Goal: Obtain resource: Download file/media

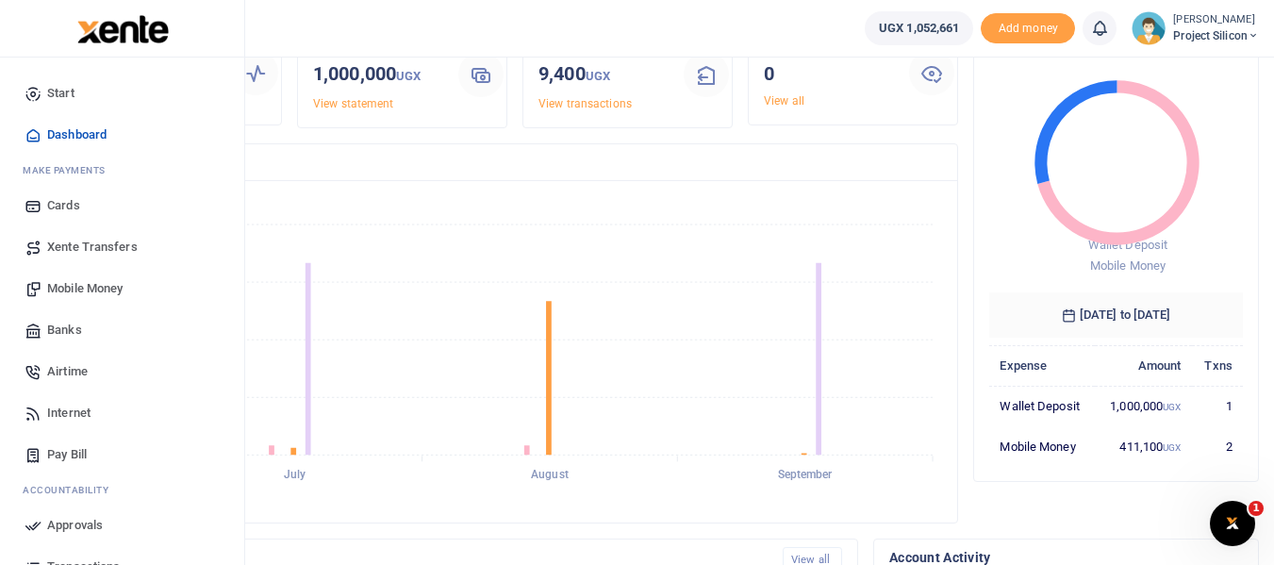
scroll to position [163, 0]
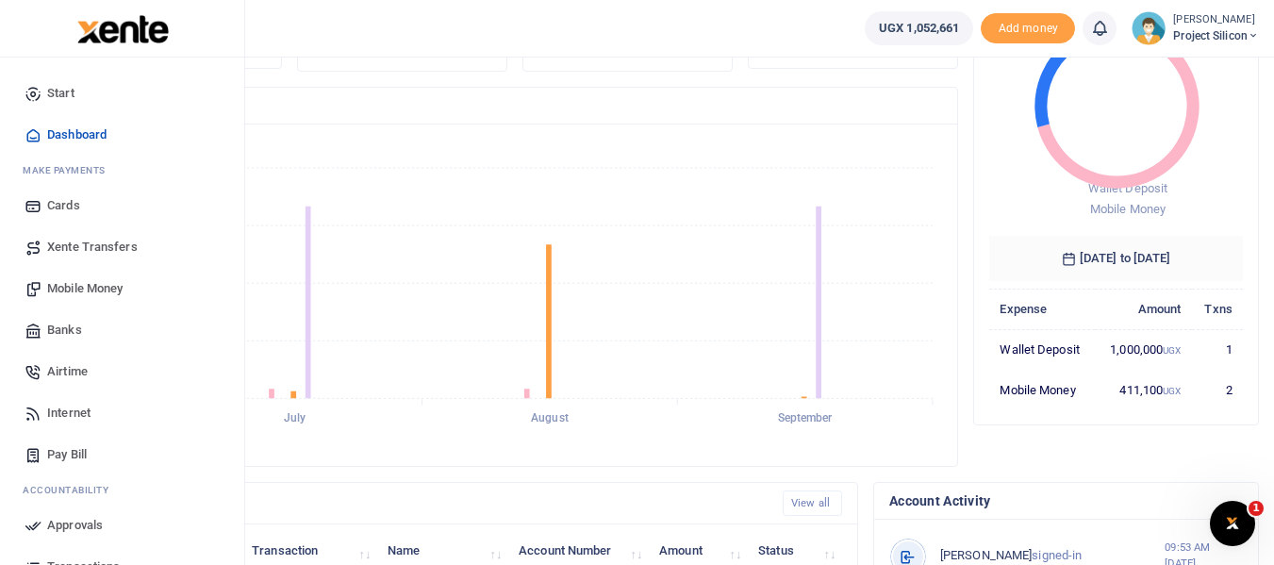
click at [77, 555] on link "Transactions" at bounding box center [122, 566] width 214 height 41
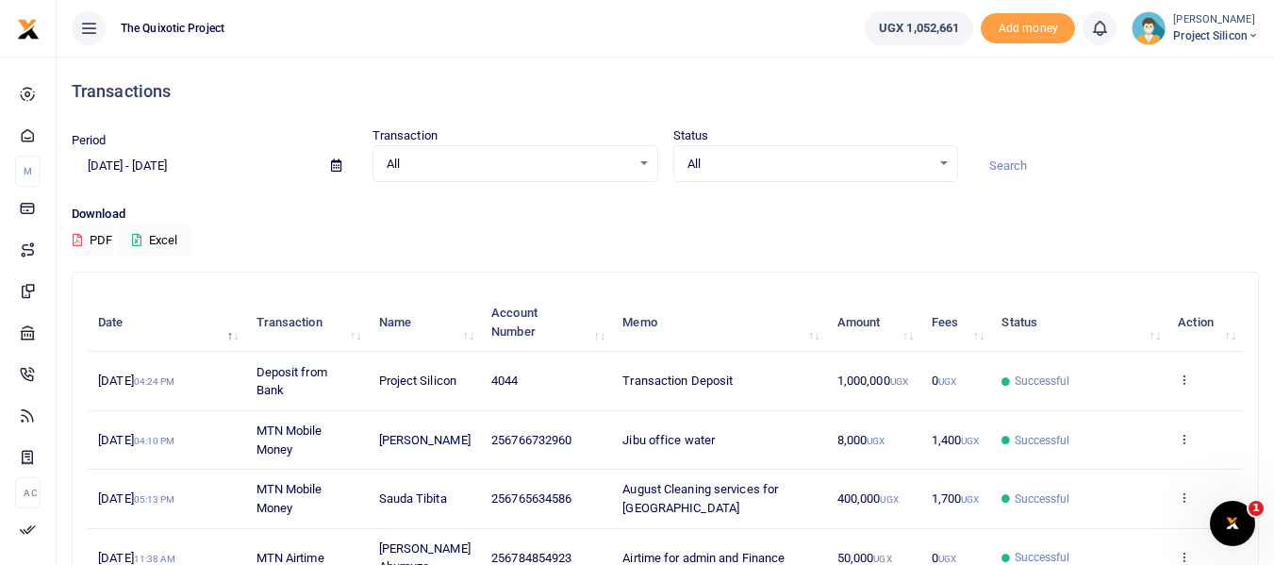
click at [430, 162] on span "All" at bounding box center [509, 164] width 244 height 19
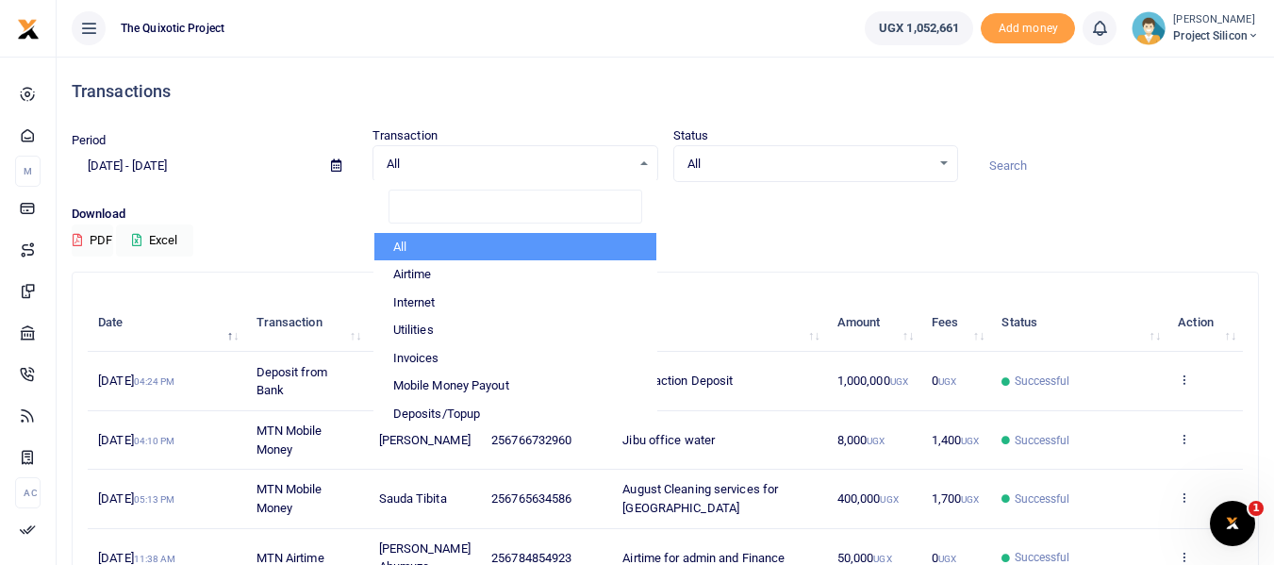
click at [457, 247] on li "All" at bounding box center [515, 247] width 282 height 28
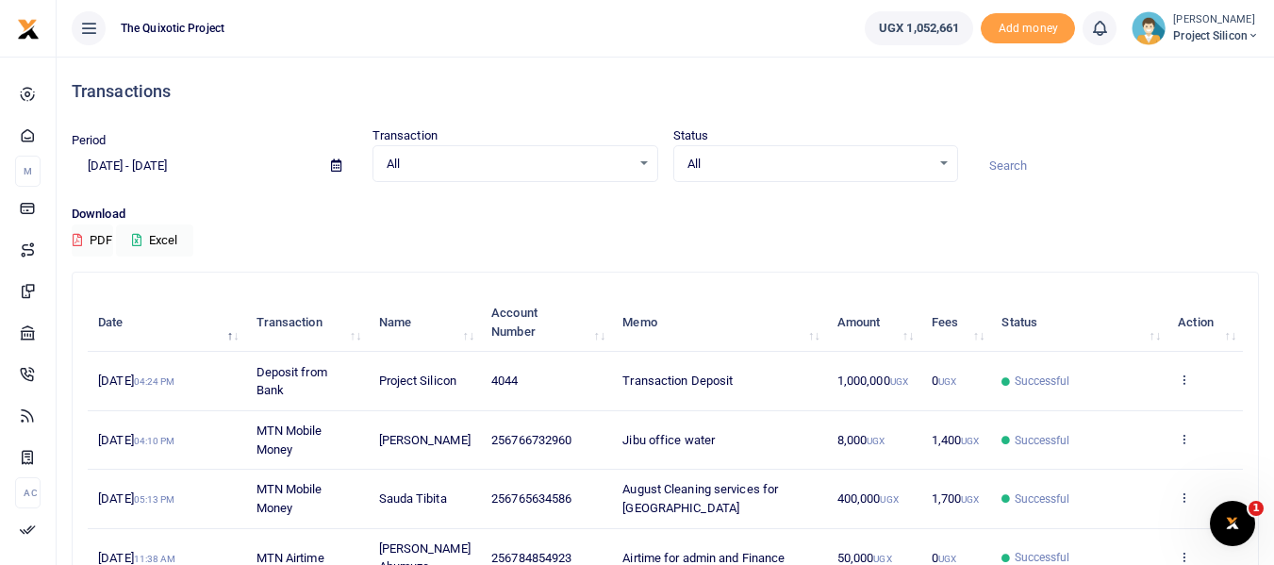
click at [333, 171] on icon at bounding box center [336, 165] width 10 height 12
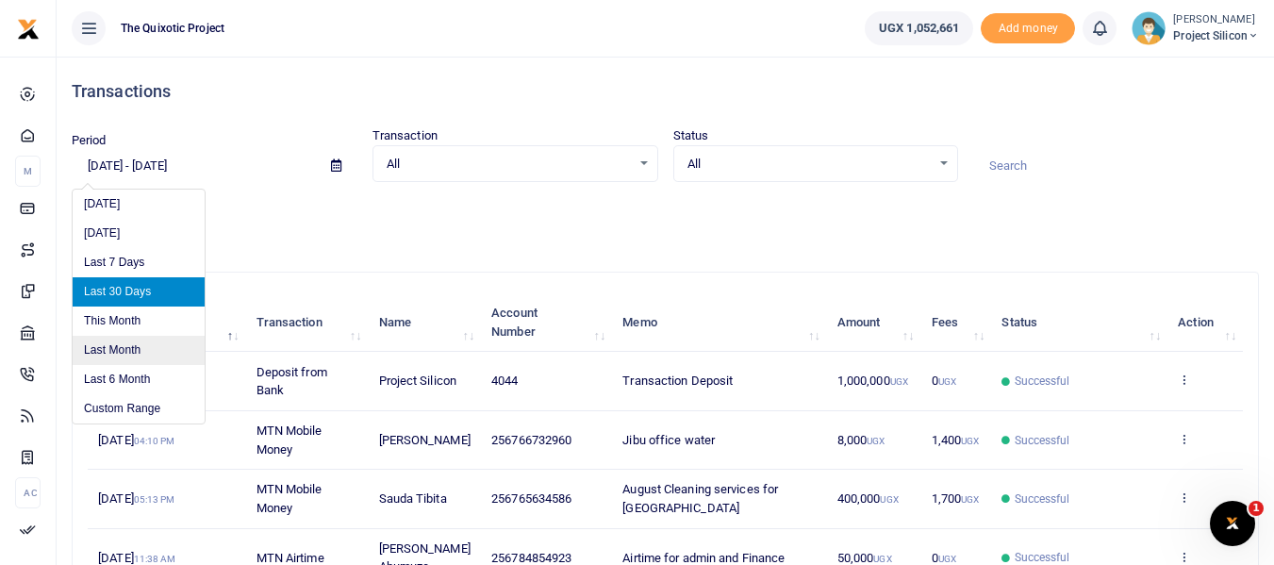
click at [102, 336] on li "Last Month" at bounding box center [139, 350] width 132 height 29
type input "08/01/2025 - 08/31/2025"
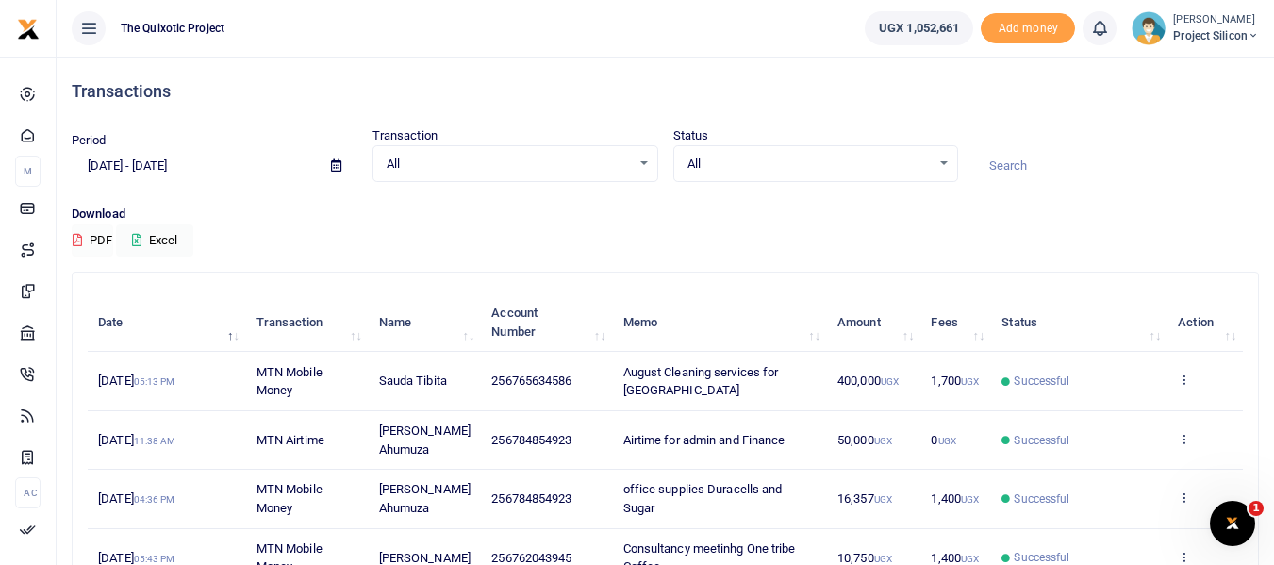
click at [99, 237] on button "PDF" at bounding box center [92, 240] width 41 height 32
click at [104, 241] on button "PDF" at bounding box center [92, 240] width 41 height 32
click at [1238, 527] on icon "Open Intercom Messenger" at bounding box center [1229, 520] width 31 height 31
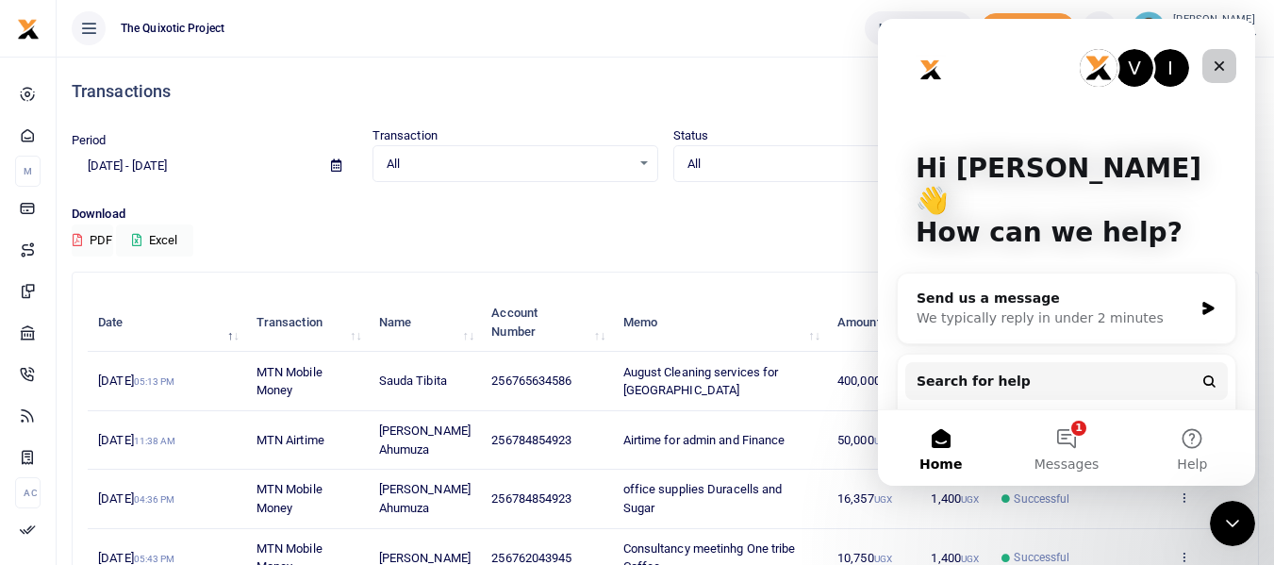
click at [1218, 71] on icon "Close" at bounding box center [1218, 65] width 15 height 15
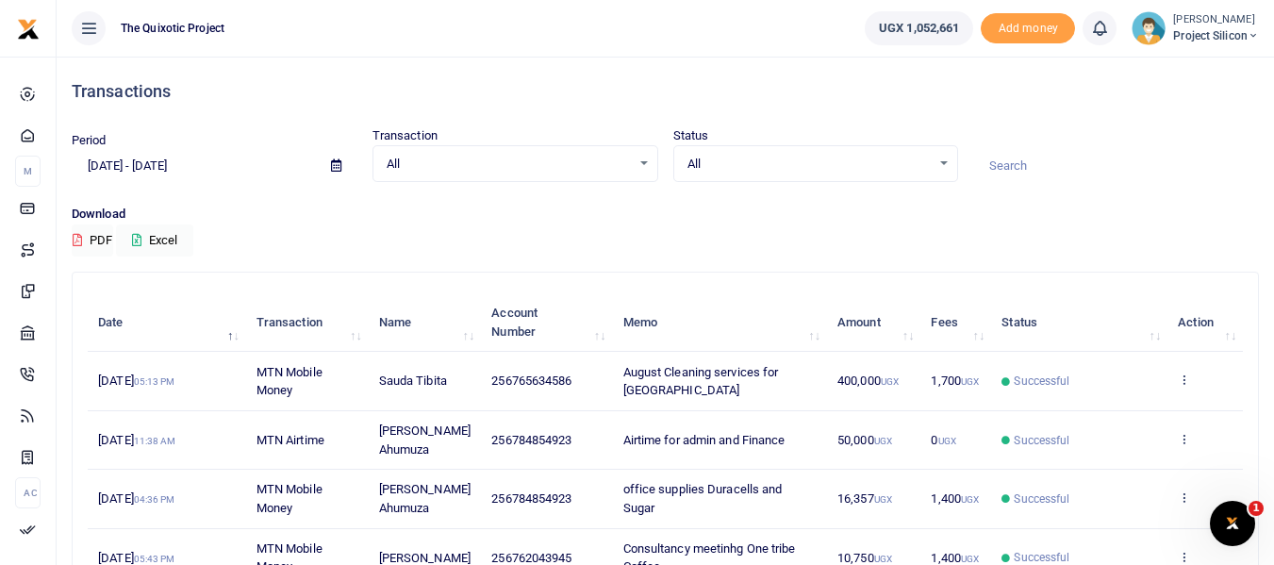
click at [1230, 229] on div "Download PDF Excel" at bounding box center [665, 231] width 1187 height 52
click at [162, 240] on button "Excel" at bounding box center [154, 240] width 77 height 32
click at [94, 245] on button "PDF" at bounding box center [92, 240] width 41 height 32
